Goal: Find specific page/section: Find specific page/section

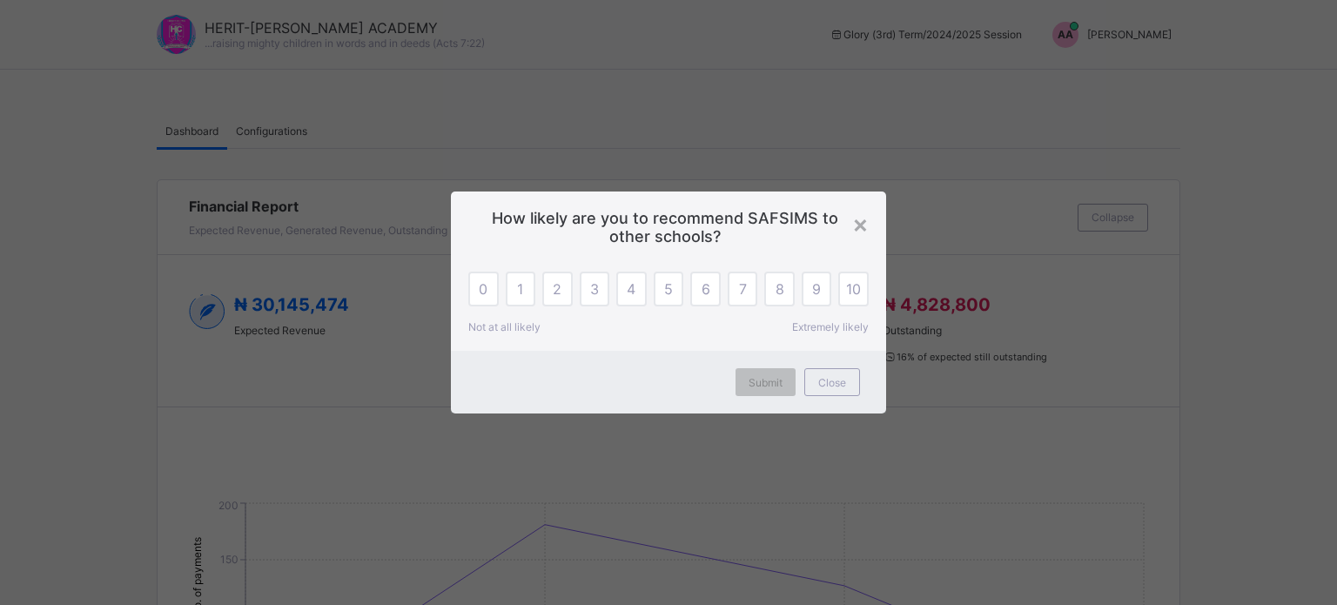
click at [856, 223] on div "×" at bounding box center [860, 224] width 17 height 30
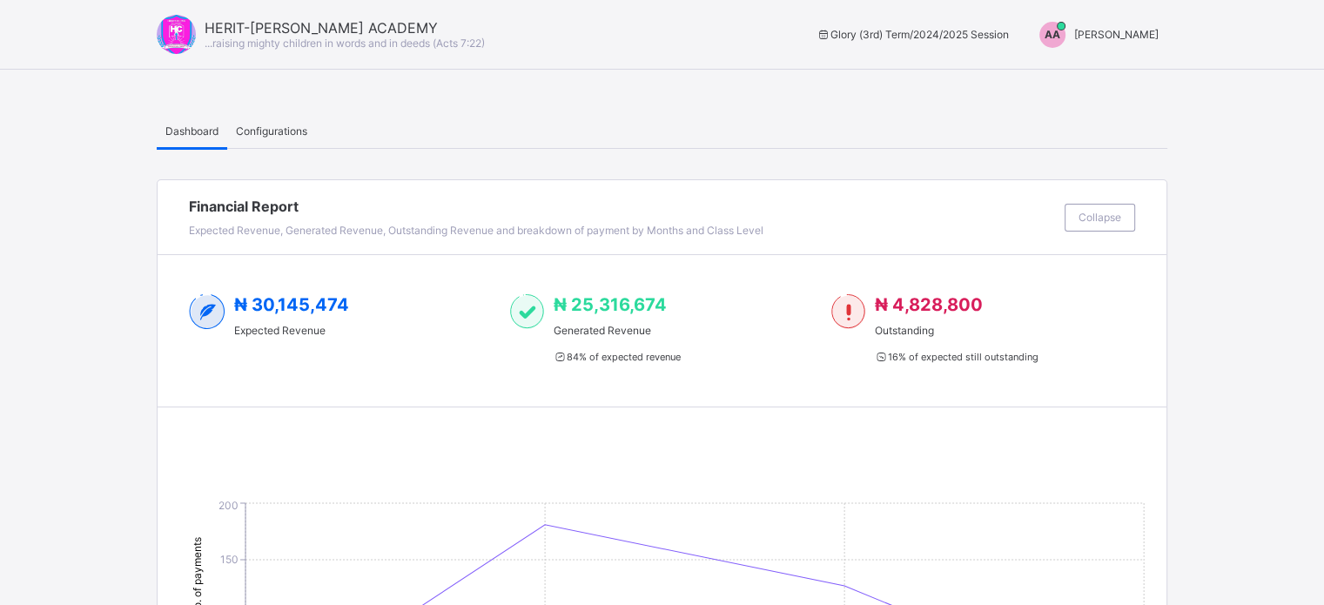
click at [1114, 37] on span "[PERSON_NAME]" at bounding box center [1116, 34] width 84 height 13
click at [1109, 69] on span "Switch to Admin View" at bounding box center [1093, 74] width 132 height 20
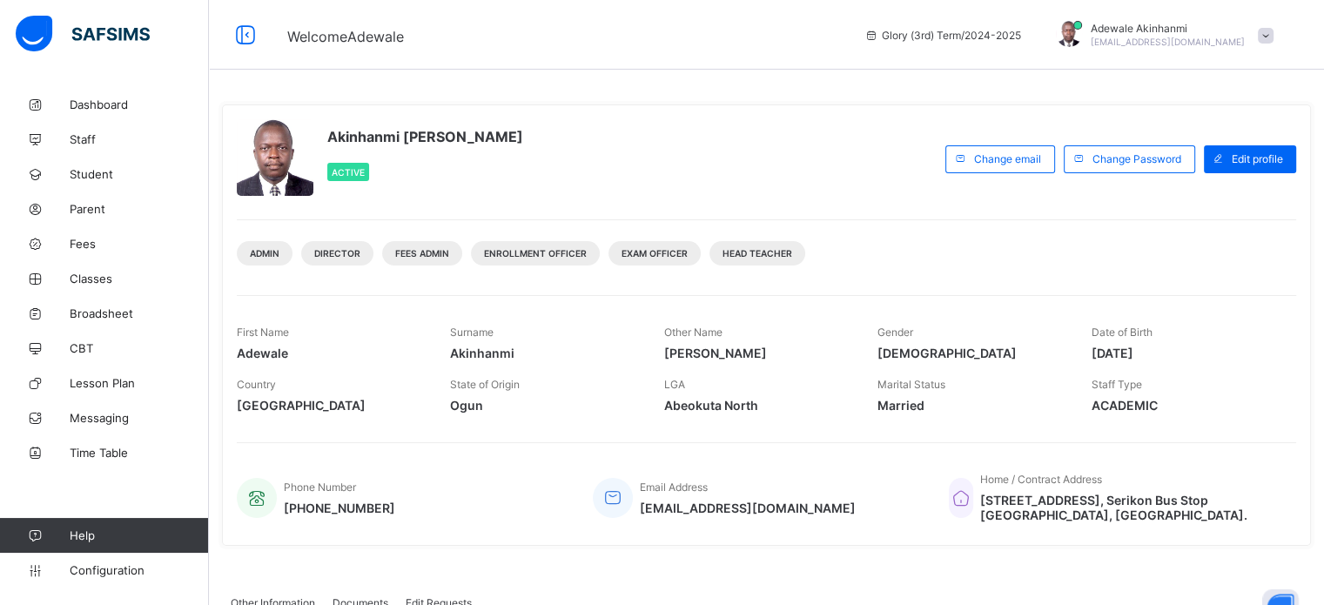
click at [87, 249] on span "Fees" at bounding box center [139, 244] width 139 height 14
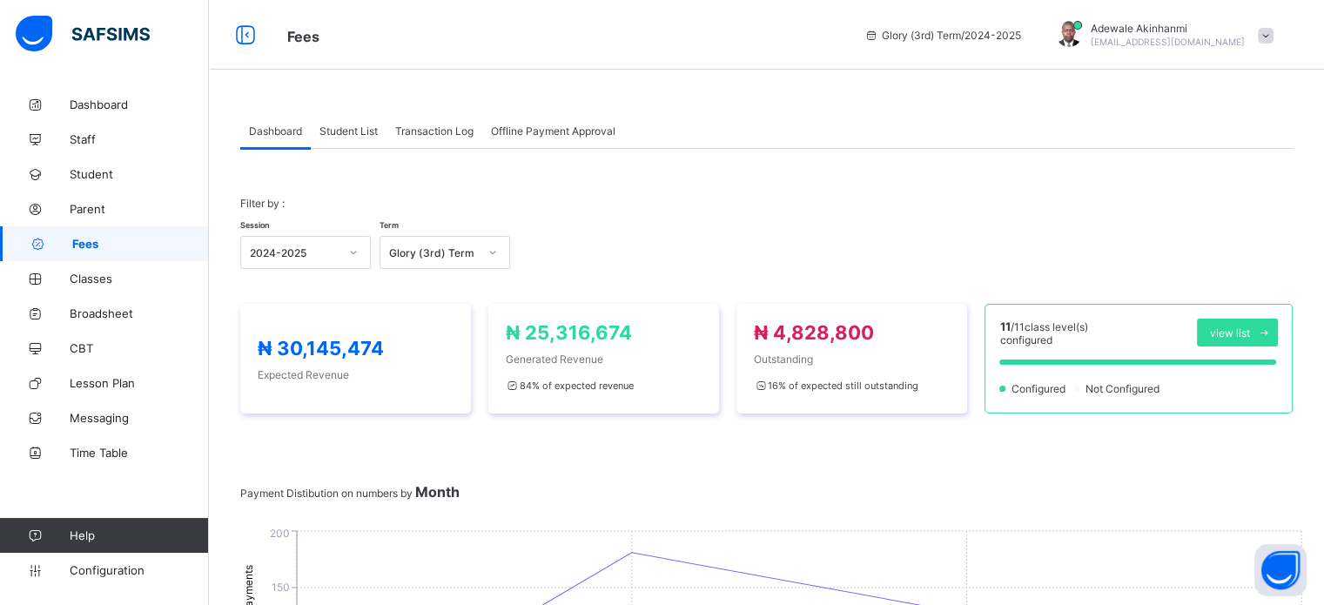
click at [84, 273] on span "Classes" at bounding box center [139, 278] width 139 height 14
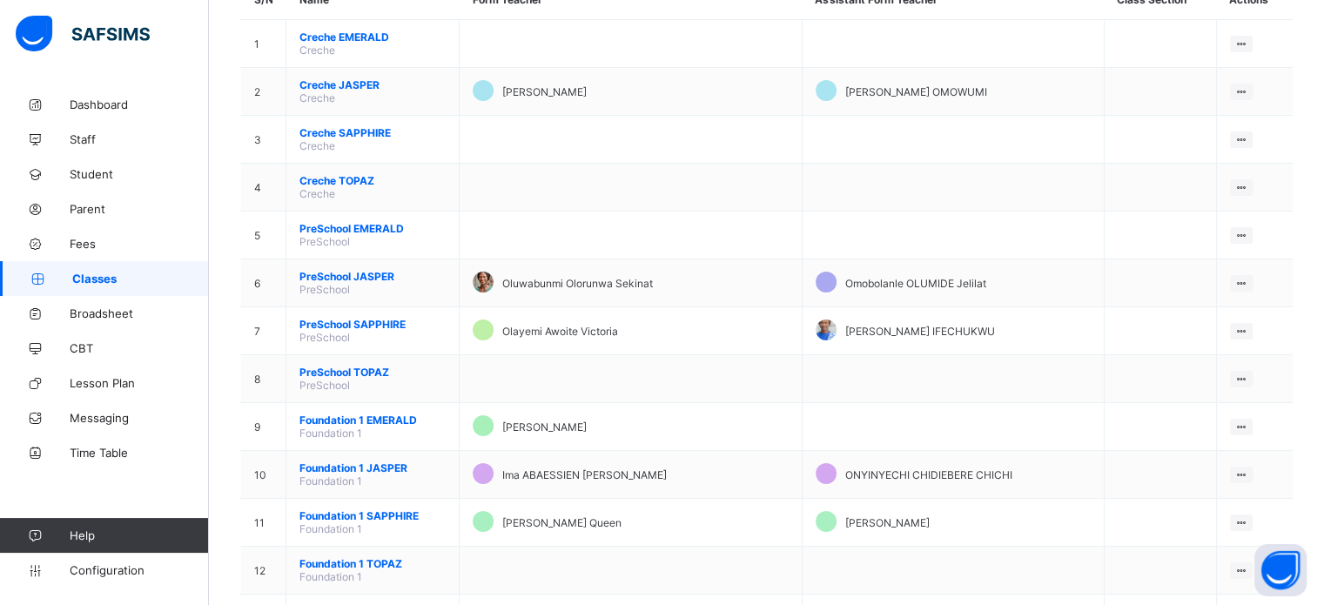
scroll to position [204, 0]
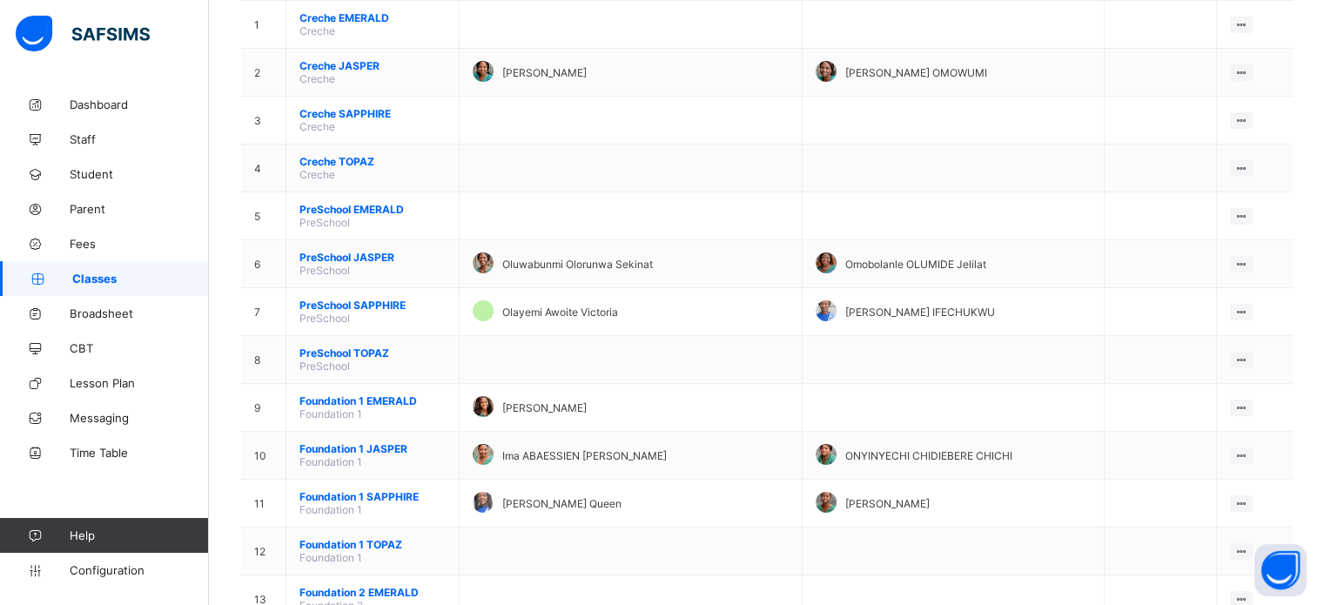
click at [0, 0] on div "View Class" at bounding box center [0, 0] width 0 height 0
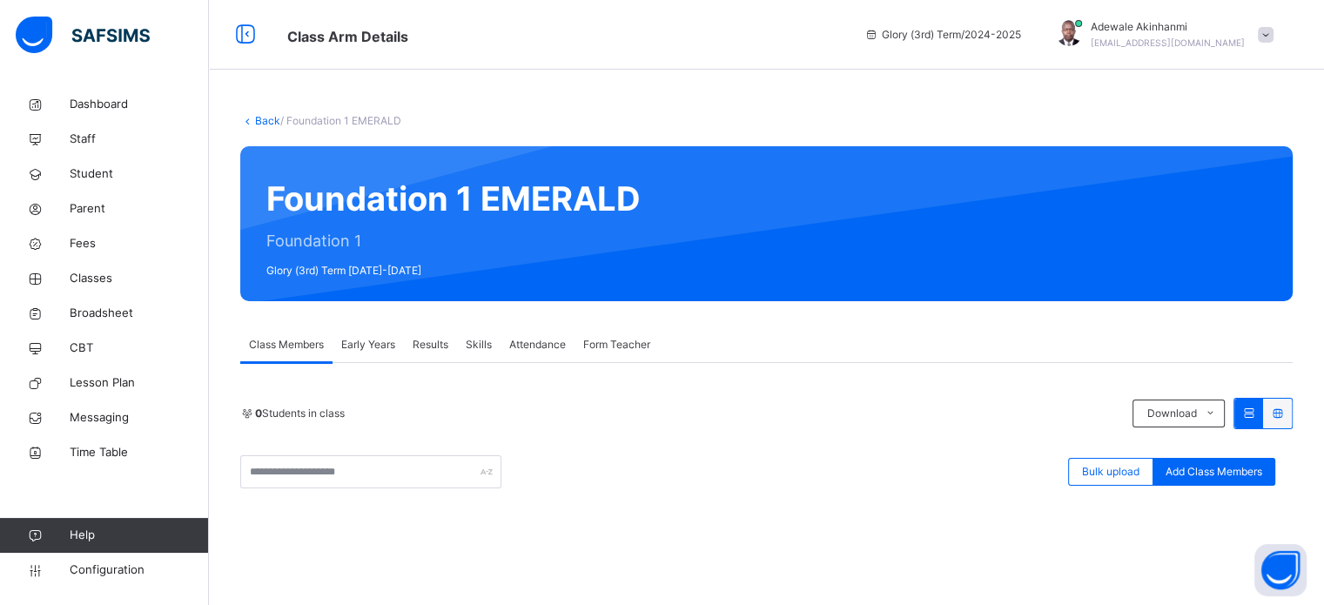
click at [264, 117] on link "Back" at bounding box center [267, 120] width 25 height 13
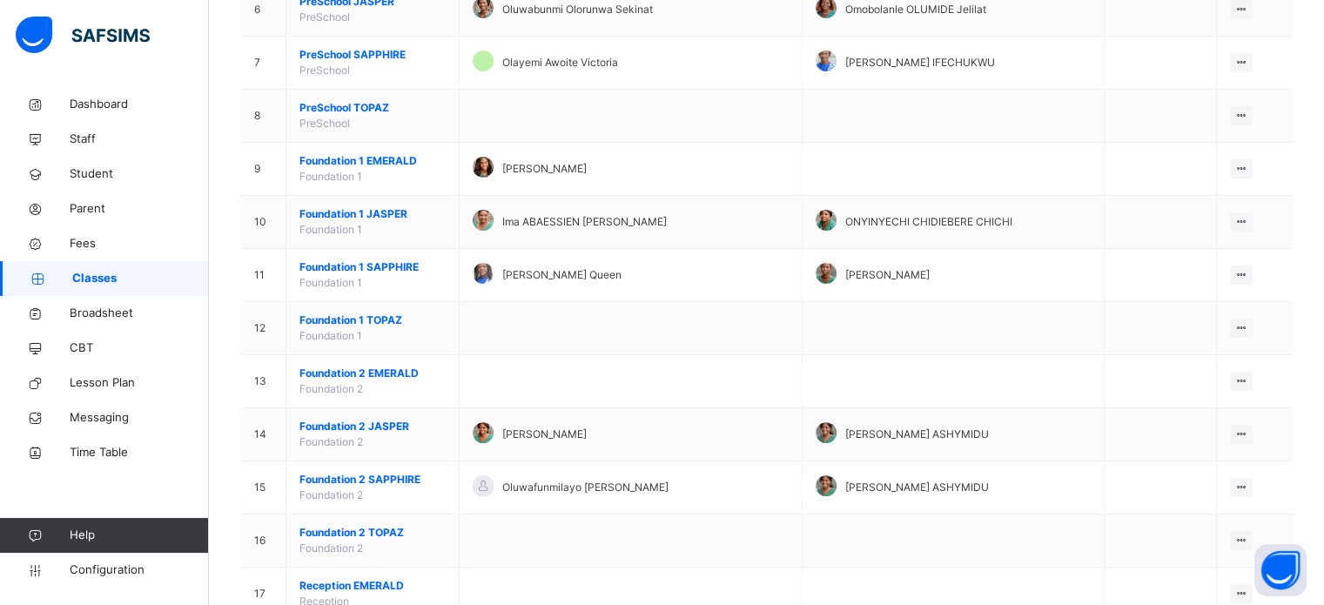
scroll to position [505, 0]
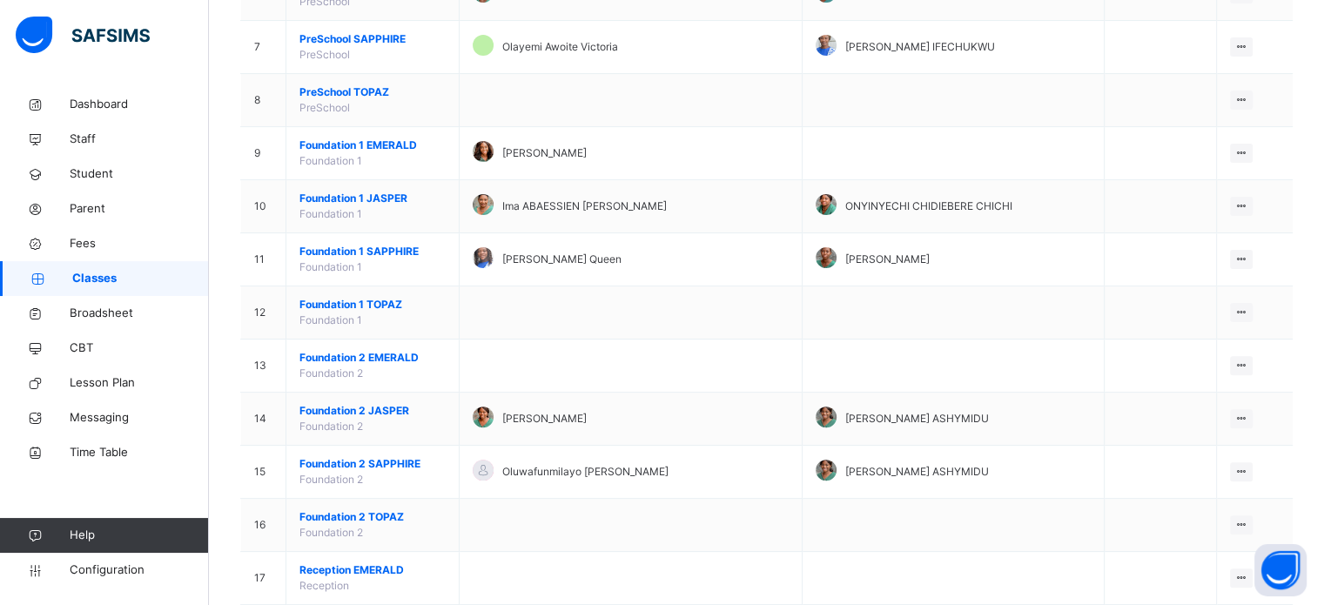
click at [0, 0] on div "View Class" at bounding box center [0, 0] width 0 height 0
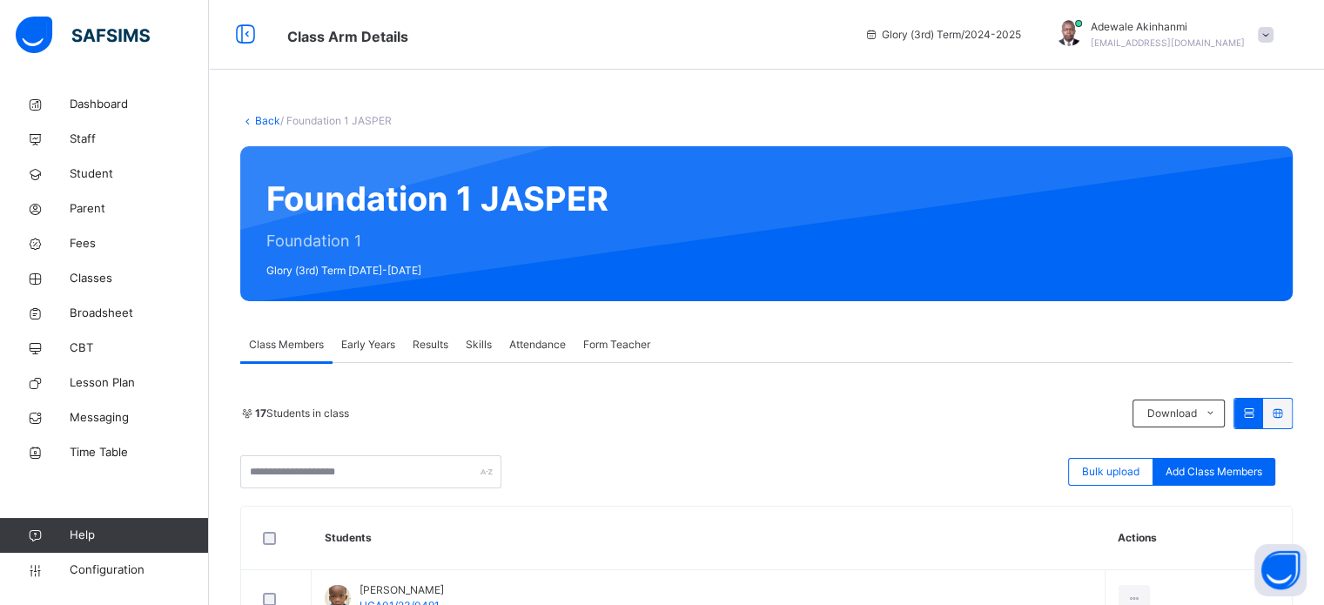
click at [86, 238] on span "Fees" at bounding box center [139, 243] width 139 height 17
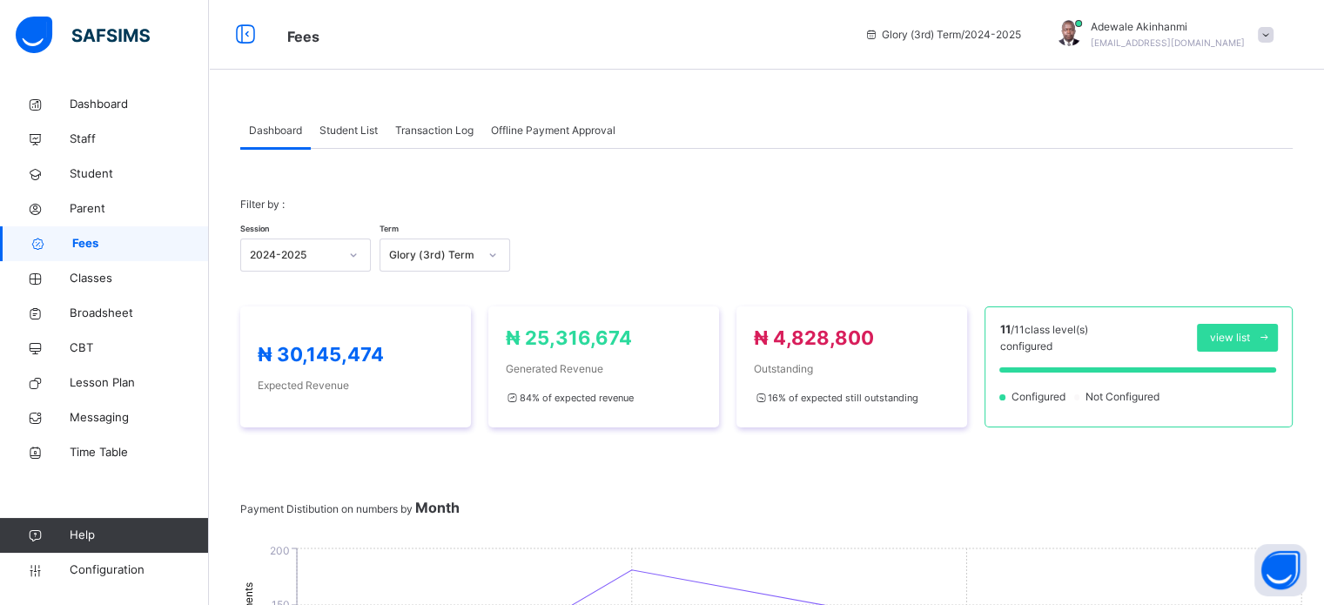
click at [359, 131] on span "Student List" at bounding box center [348, 131] width 58 height 16
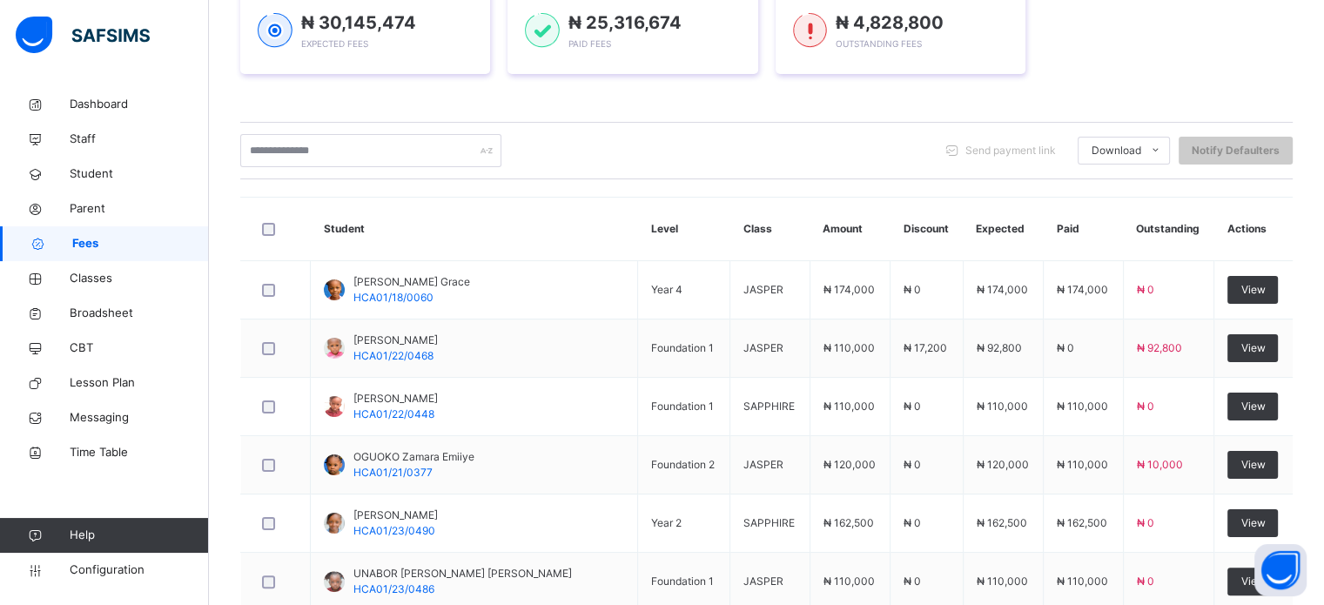
scroll to position [280, 0]
click at [102, 271] on span "Classes" at bounding box center [139, 278] width 139 height 17
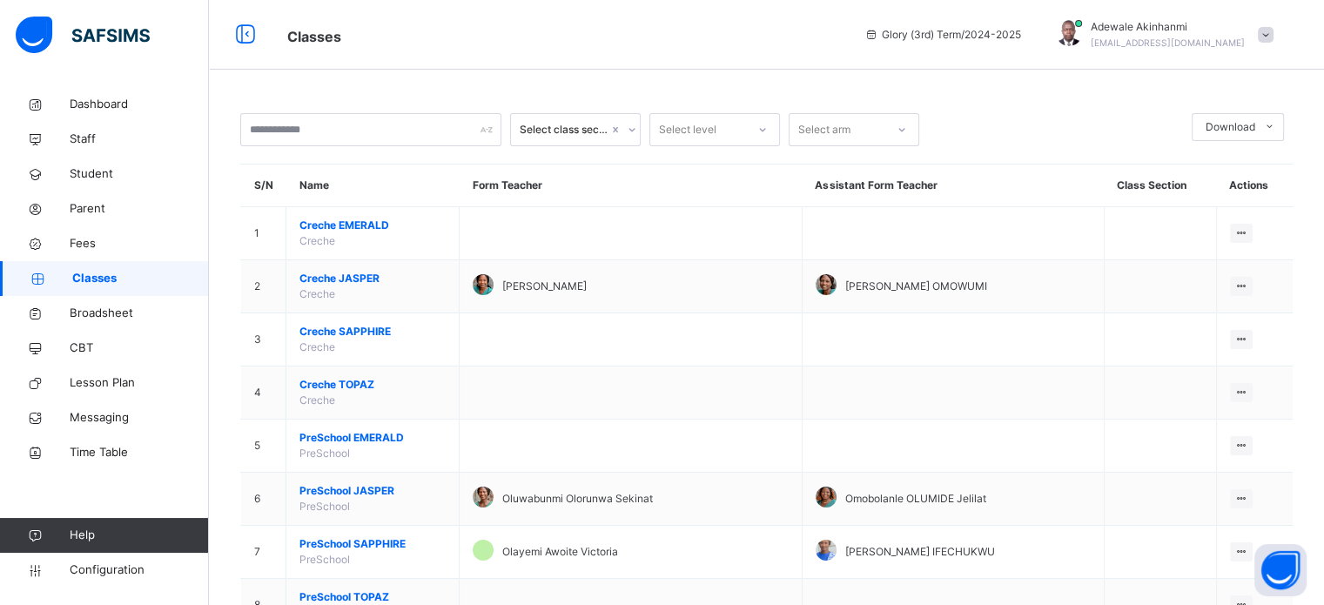
click at [120, 262] on link "Classes" at bounding box center [104, 278] width 209 height 35
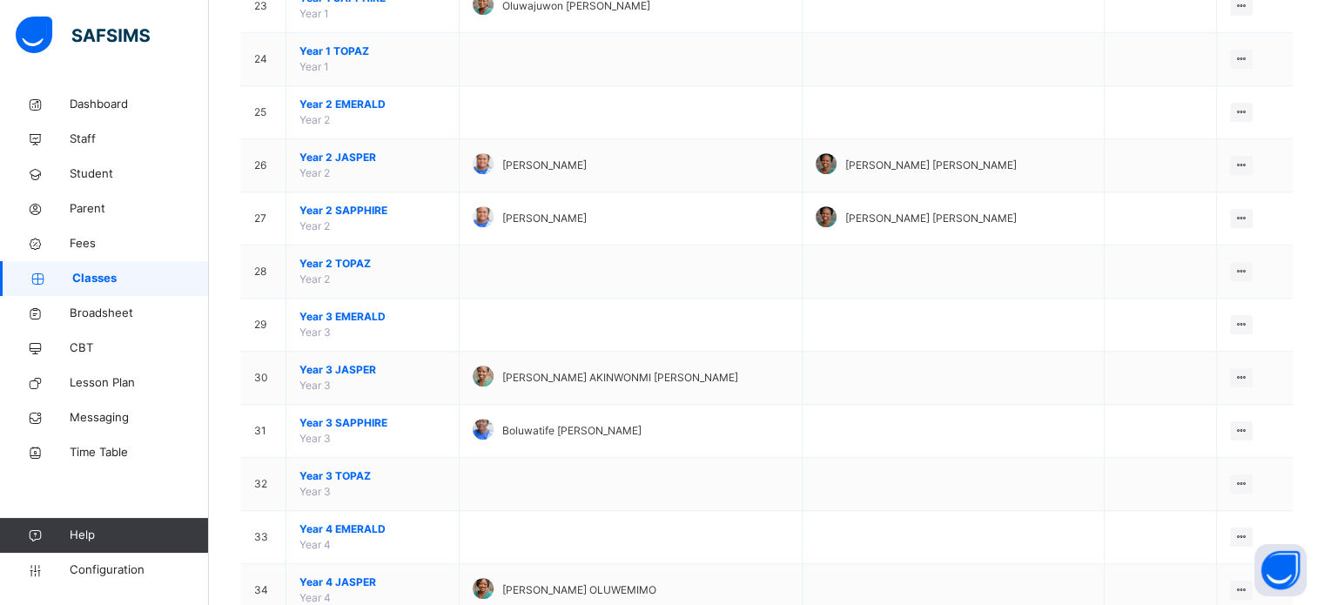
scroll to position [1407, 0]
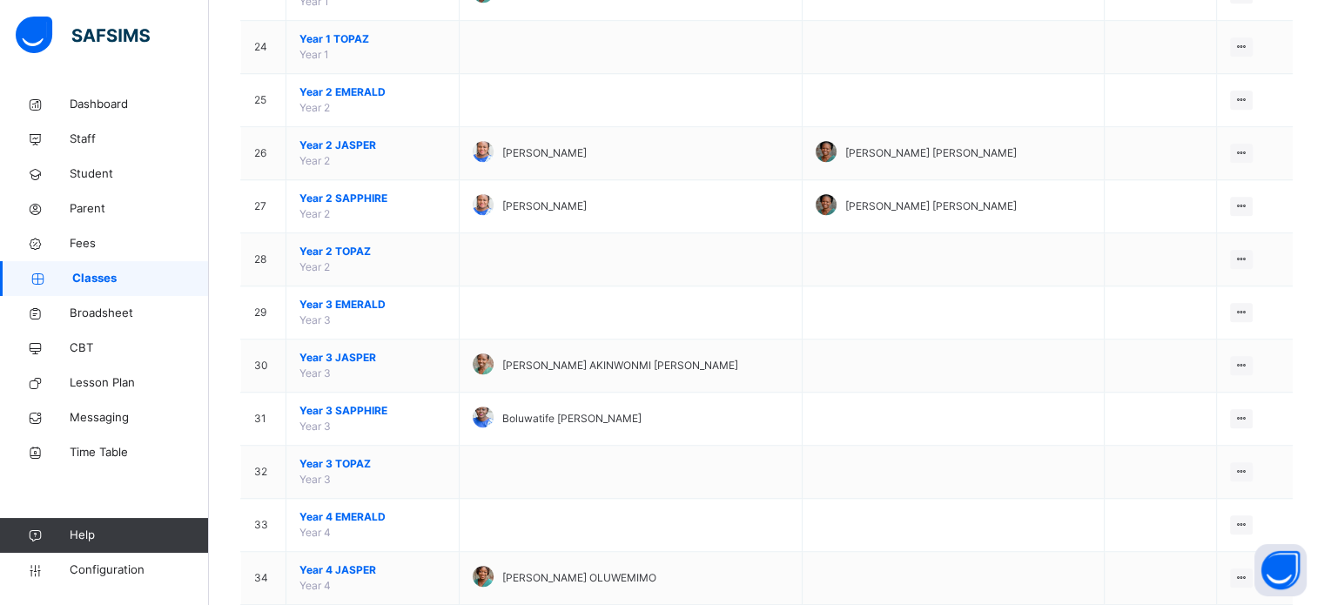
click at [331, 351] on span "Year 3 JASPER" at bounding box center [372, 358] width 146 height 16
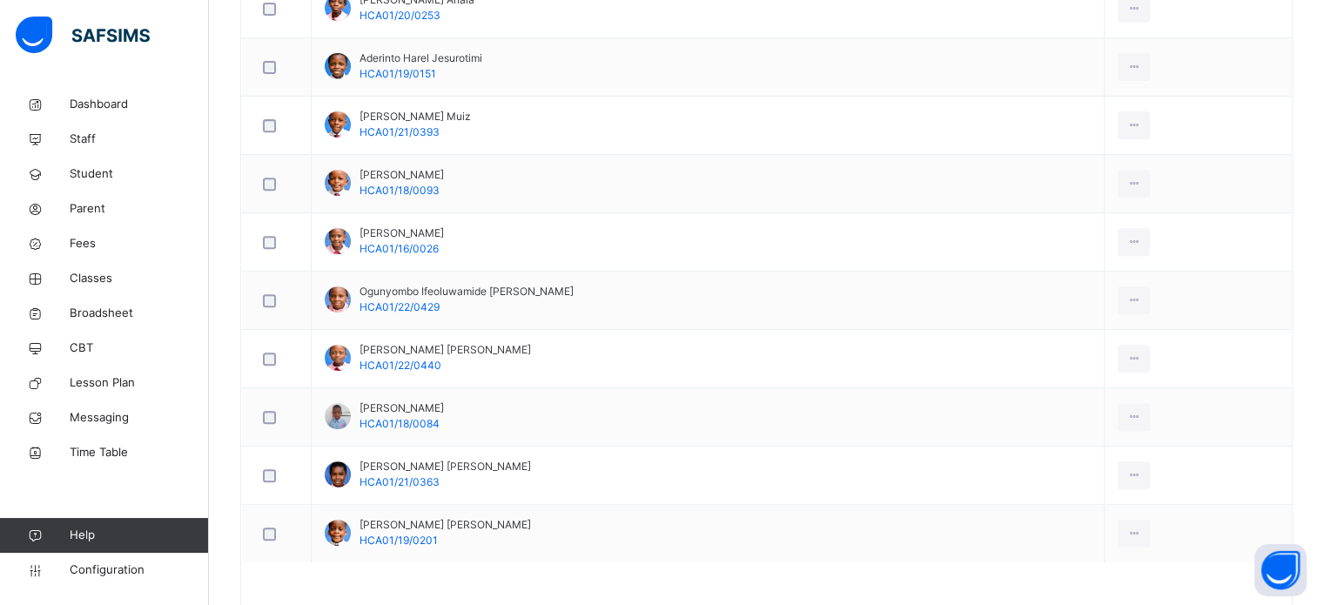
scroll to position [757, 0]
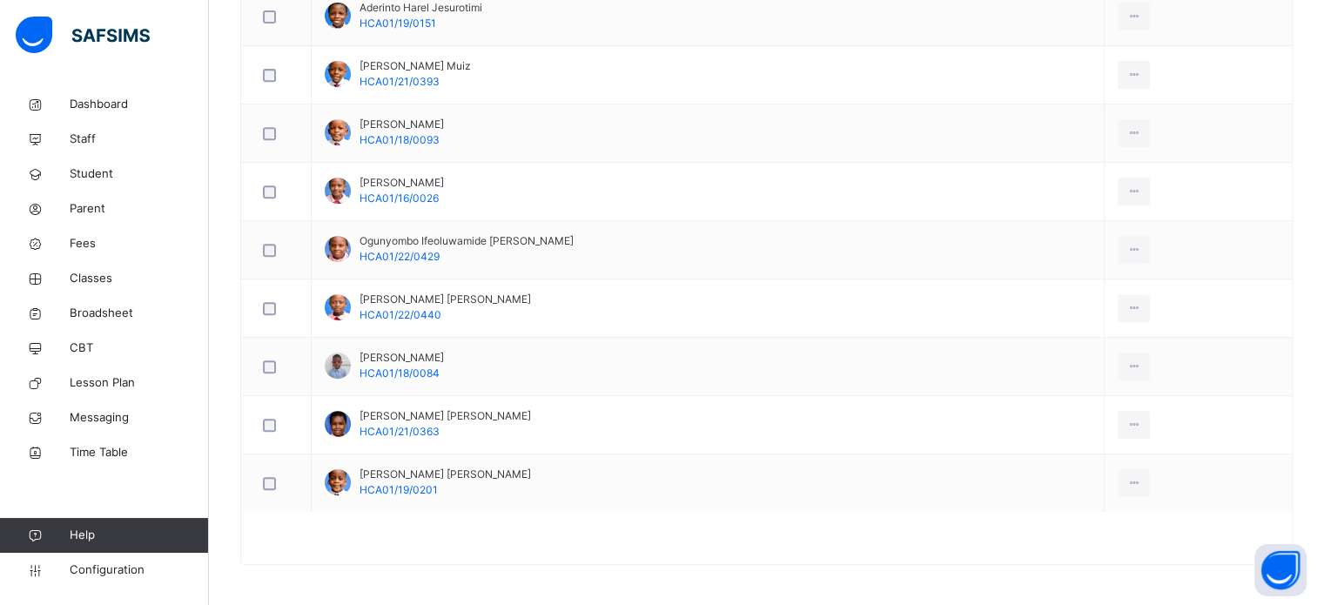
click at [89, 577] on span "Configuration" at bounding box center [139, 569] width 138 height 17
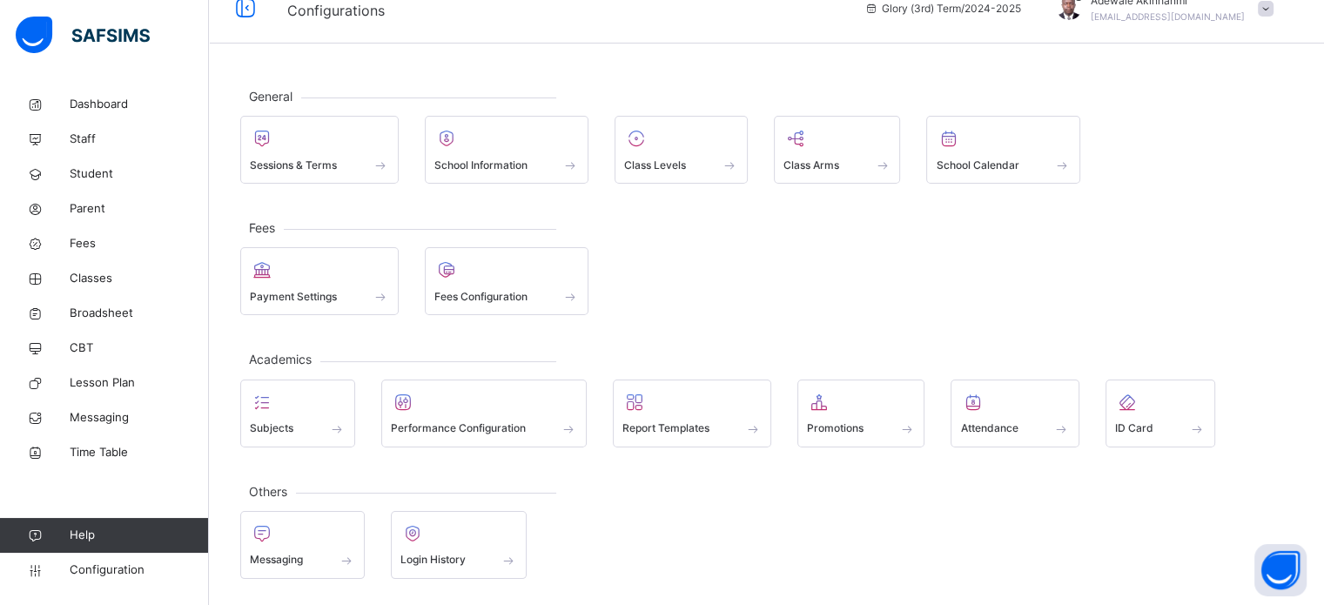
scroll to position [23, 0]
click at [478, 298] on span "Fees Configuration" at bounding box center [480, 300] width 93 height 16
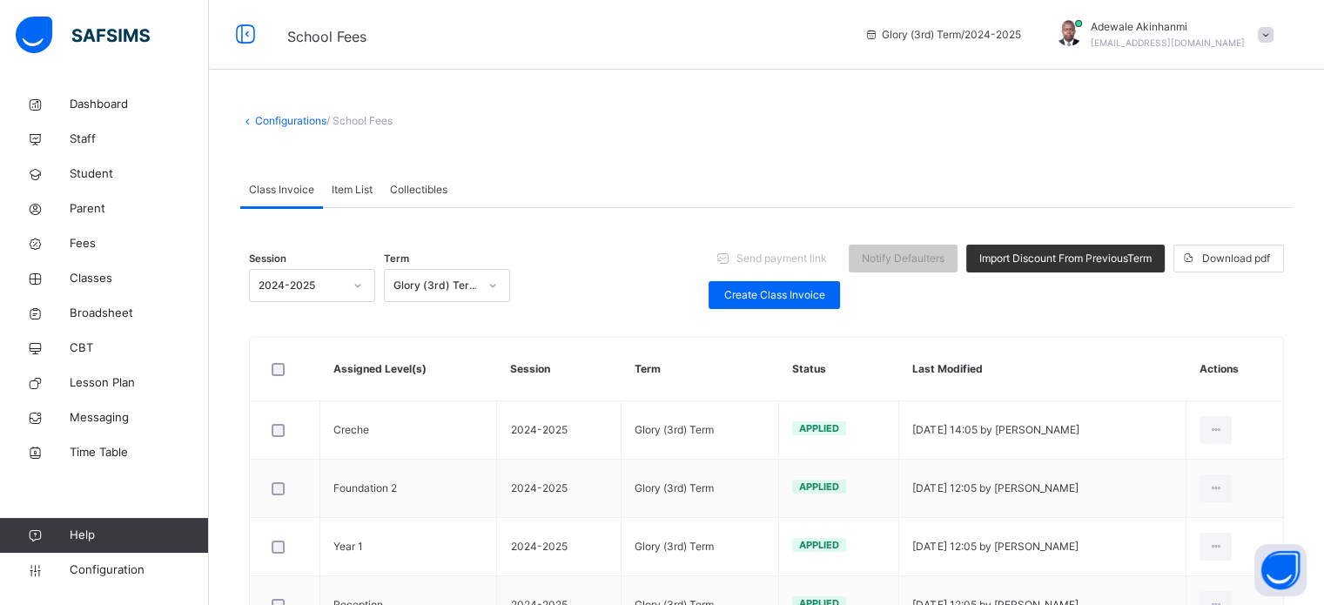
click at [360, 184] on span "Item List" at bounding box center [352, 190] width 41 height 16
